Goal: Entertainment & Leisure: Consume media (video, audio)

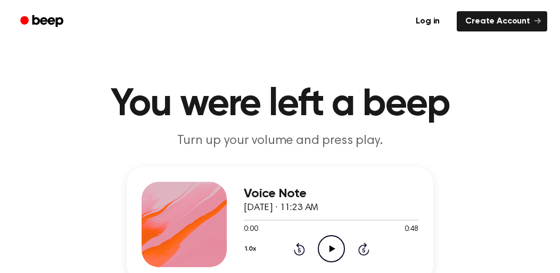
click at [332, 250] on icon at bounding box center [332, 248] width 6 height 7
click at [340, 249] on icon "Pause Audio" at bounding box center [331, 248] width 27 height 27
click at [339, 248] on icon "Play Audio" at bounding box center [331, 248] width 27 height 27
